Goal: Find specific page/section: Find specific page/section

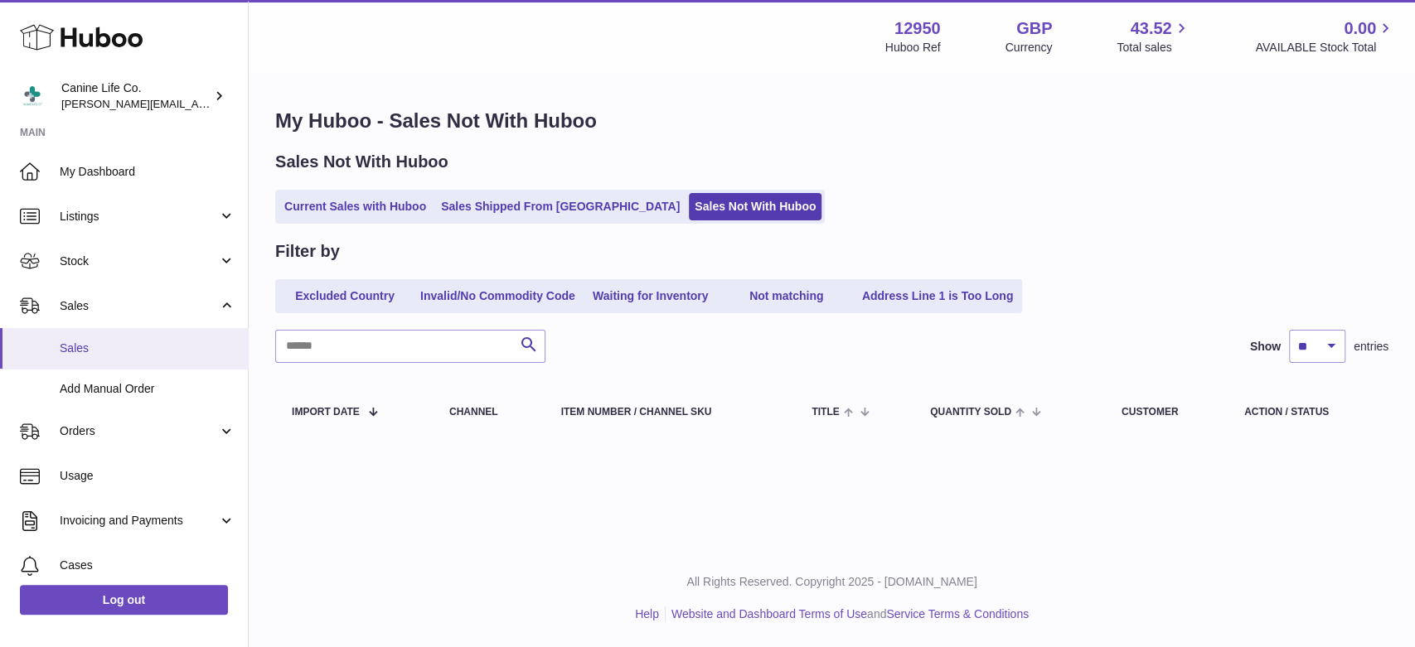
scroll to position [140, 0]
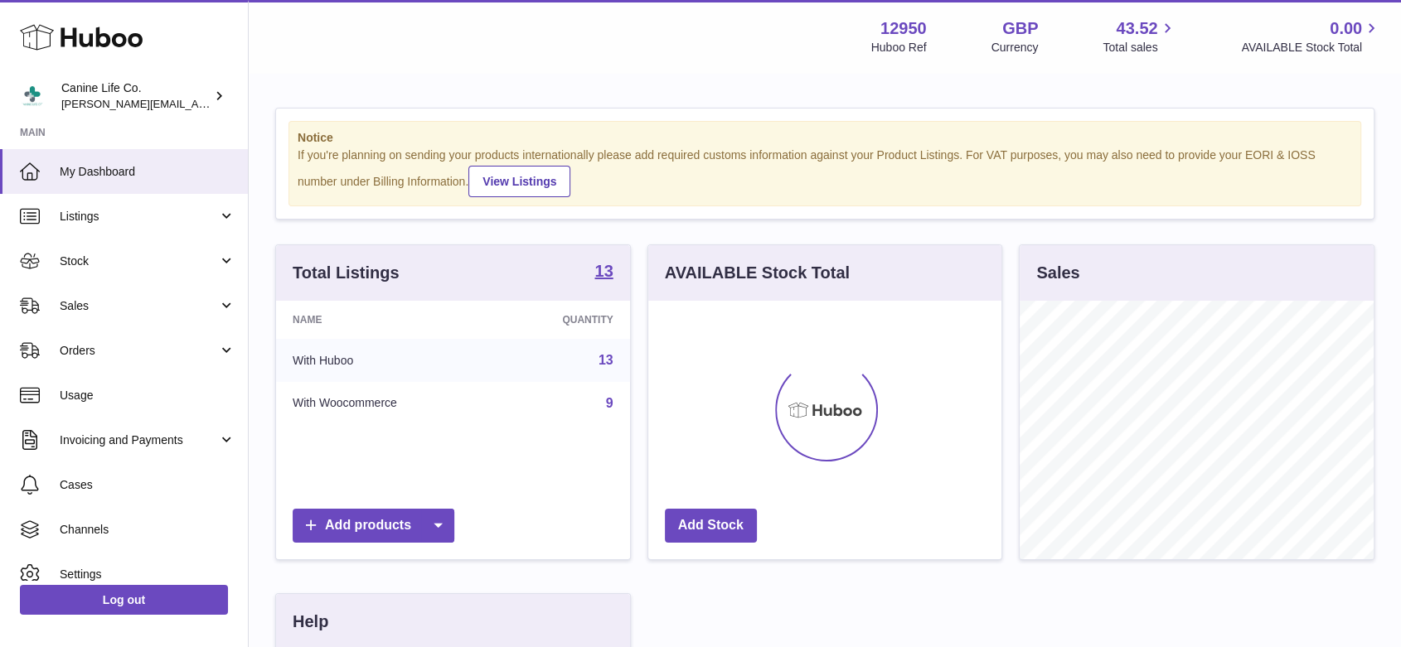
scroll to position [259, 353]
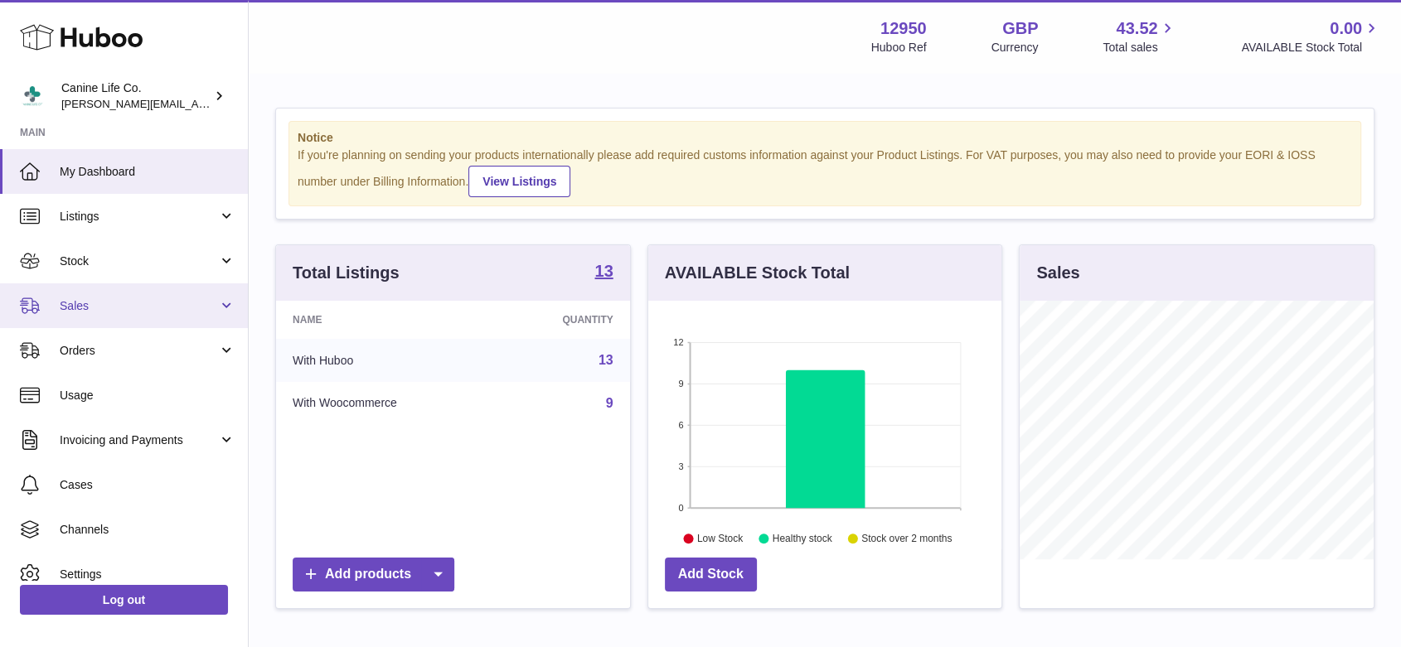
click at [173, 310] on span "Sales" at bounding box center [139, 306] width 158 height 16
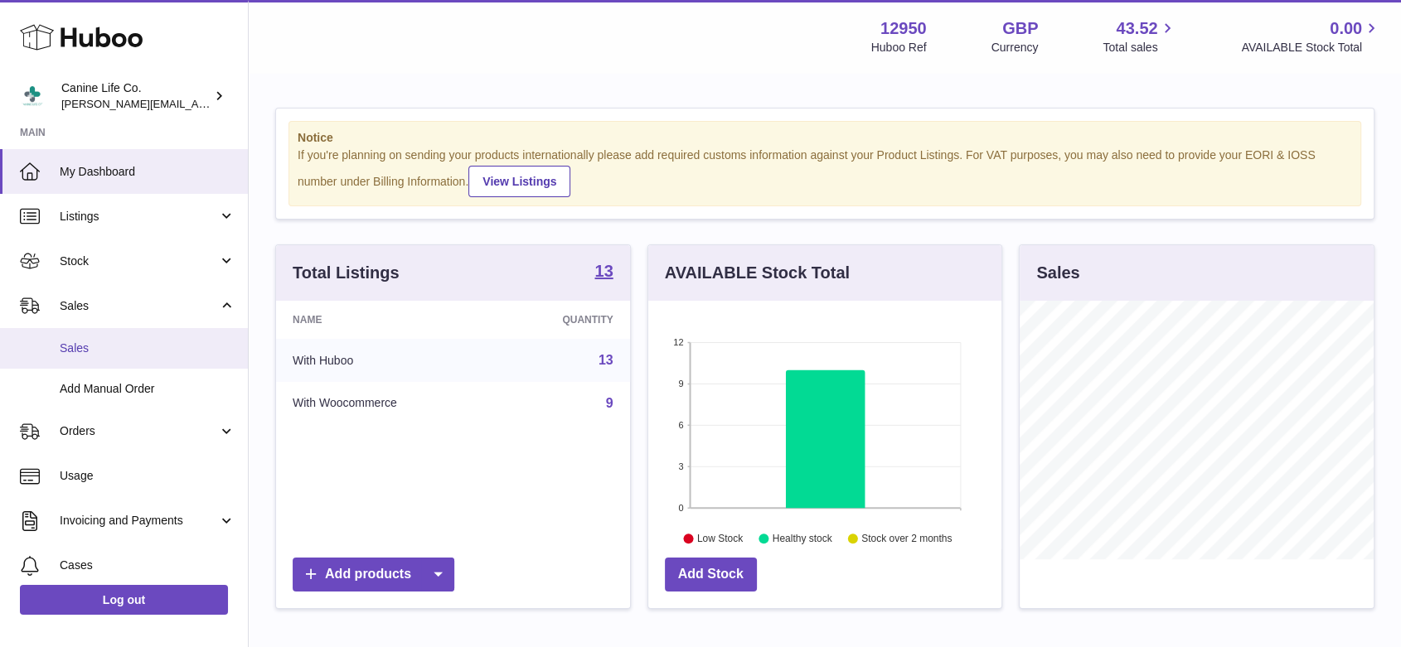
click at [158, 363] on link "Sales" at bounding box center [124, 348] width 248 height 41
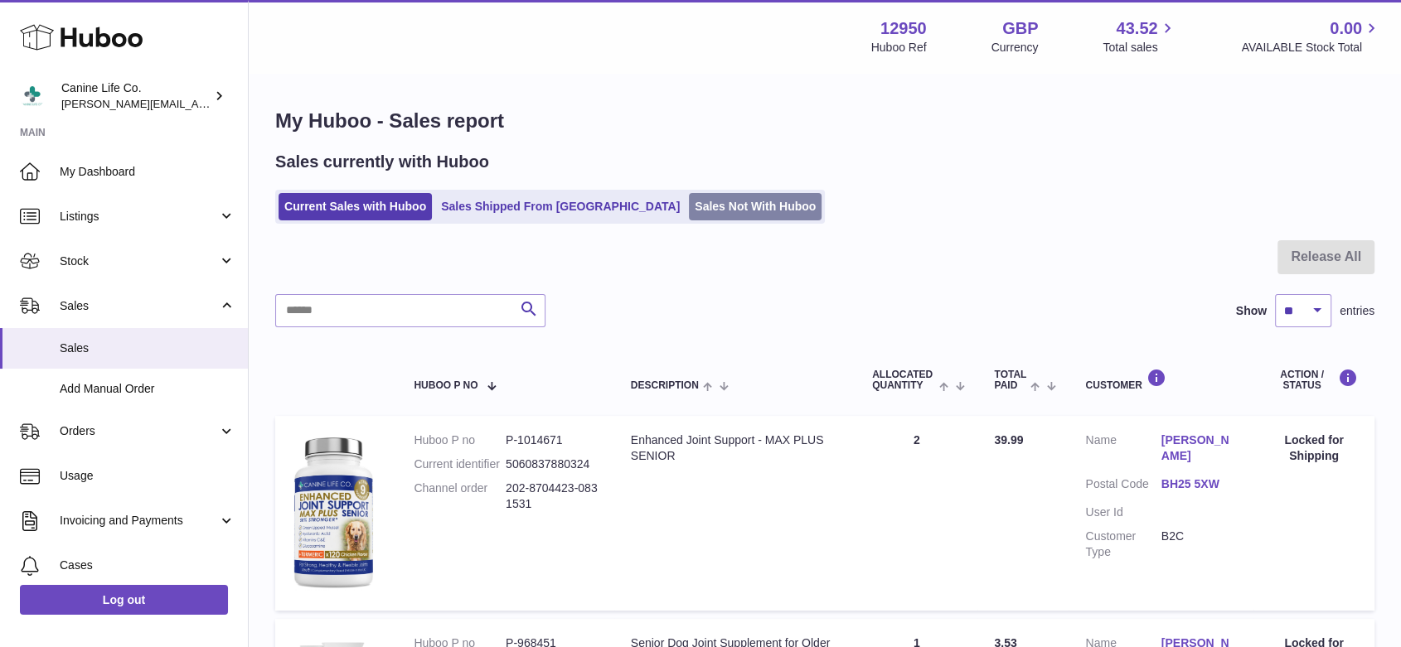
click at [689, 206] on link "Sales Not With Huboo" at bounding box center [755, 206] width 133 height 27
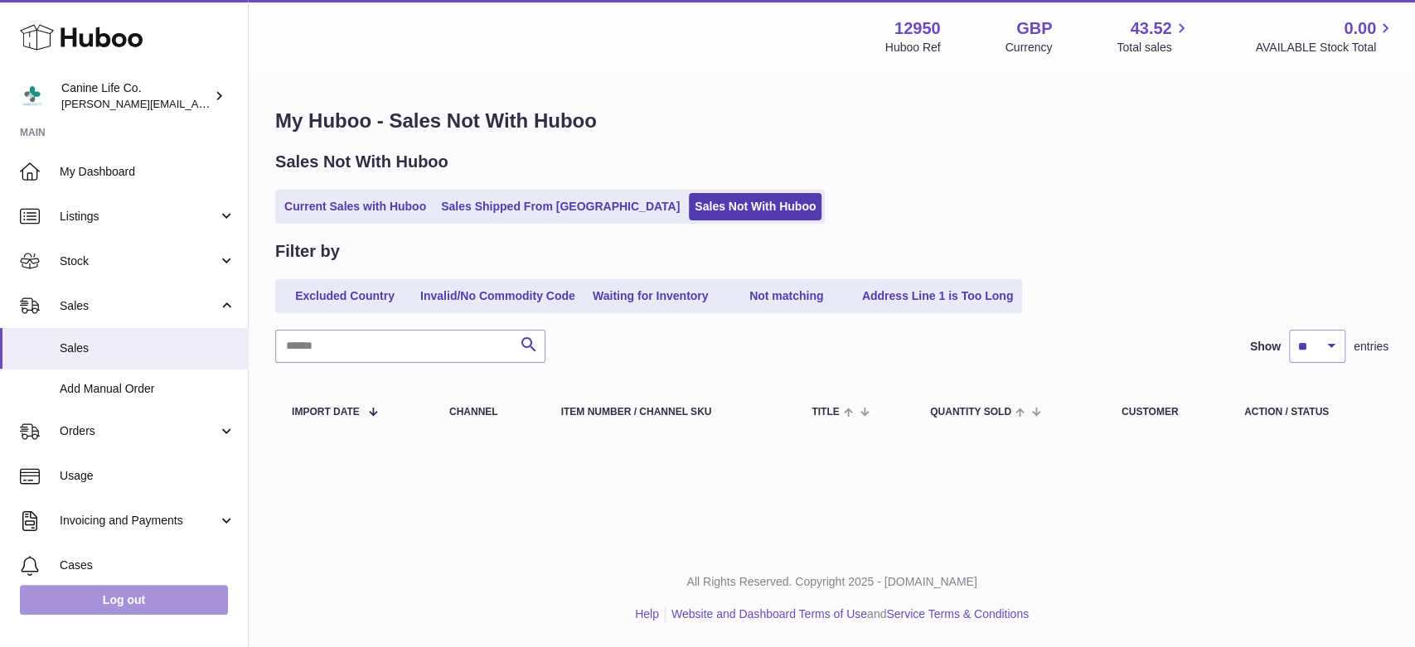
click at [125, 595] on link "Log out" at bounding box center [124, 600] width 208 height 30
